Goal: Information Seeking & Learning: Find specific page/section

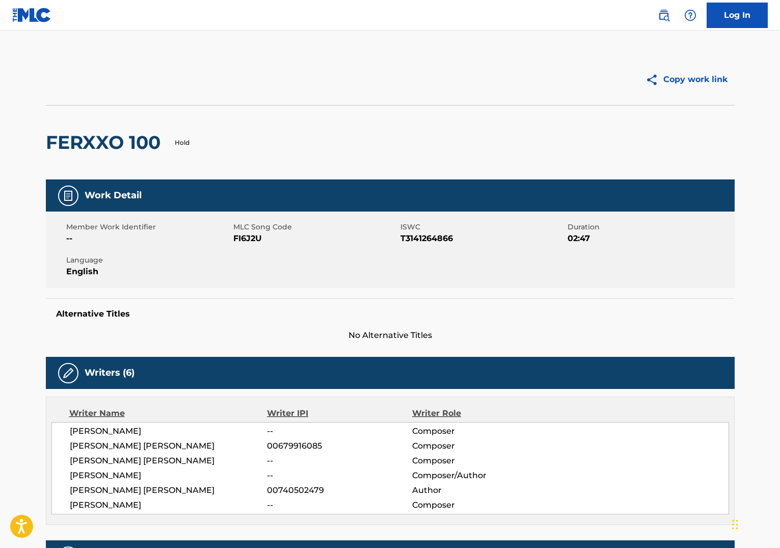
scroll to position [0, 1]
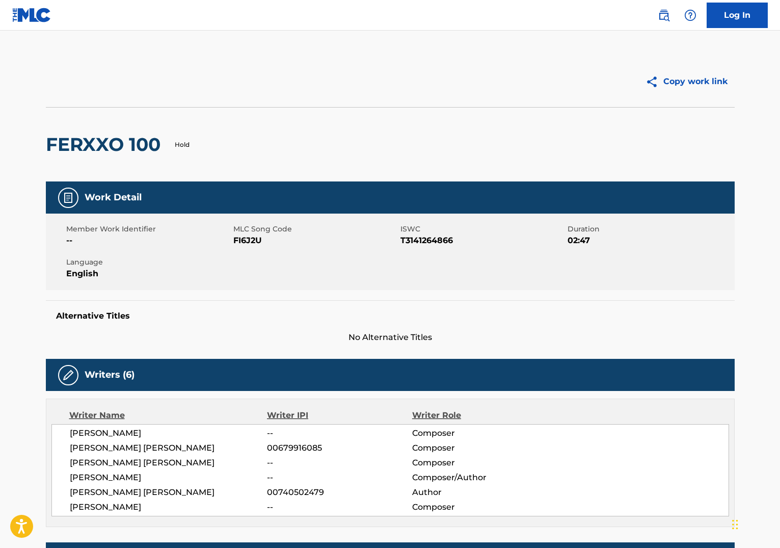
click at [42, 18] on img at bounding box center [31, 15] width 39 height 15
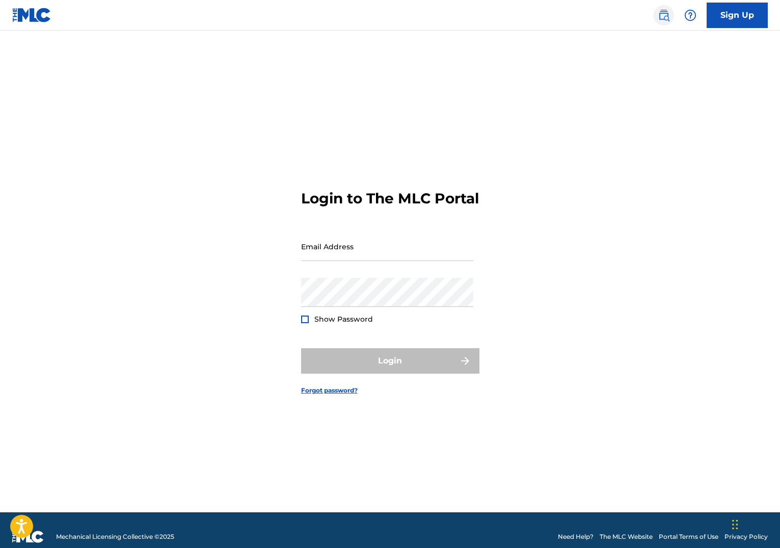
click at [662, 14] on img at bounding box center [664, 15] width 12 height 12
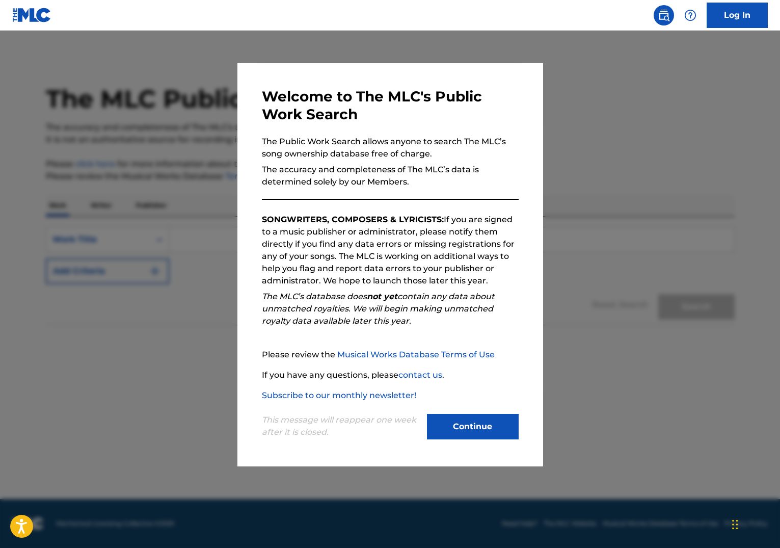
click at [470, 428] on button "Continue" at bounding box center [473, 426] width 92 height 25
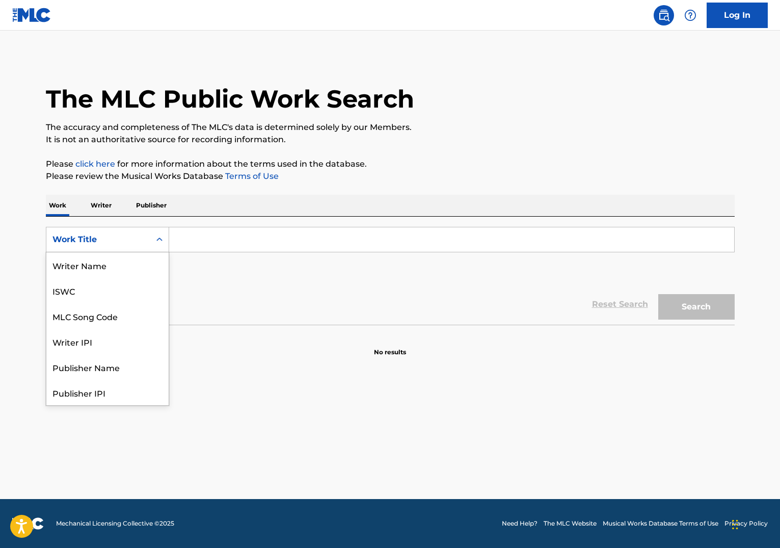
click at [161, 239] on icon "Search Form" at bounding box center [159, 239] width 10 height 10
click at [100, 314] on div "Publisher Name" at bounding box center [107, 315] width 122 height 25
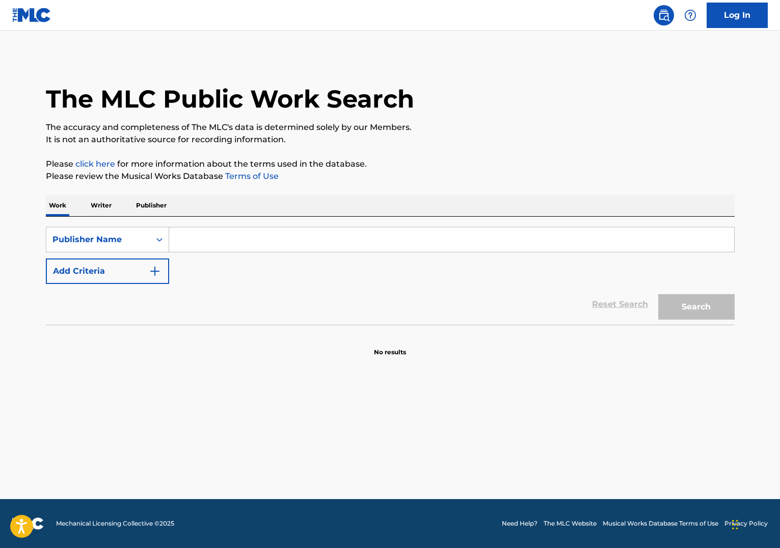
click at [199, 239] on input "Search Form" at bounding box center [451, 239] width 565 height 24
type input "Paz Publishing"
click at [696, 307] on button "Search" at bounding box center [696, 306] width 76 height 25
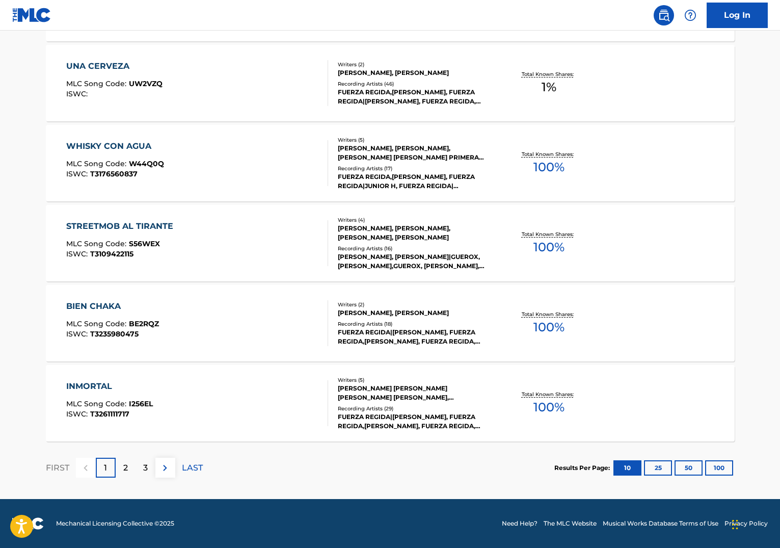
scroll to position [699, 0]
click at [721, 468] on button "100" at bounding box center [719, 467] width 28 height 15
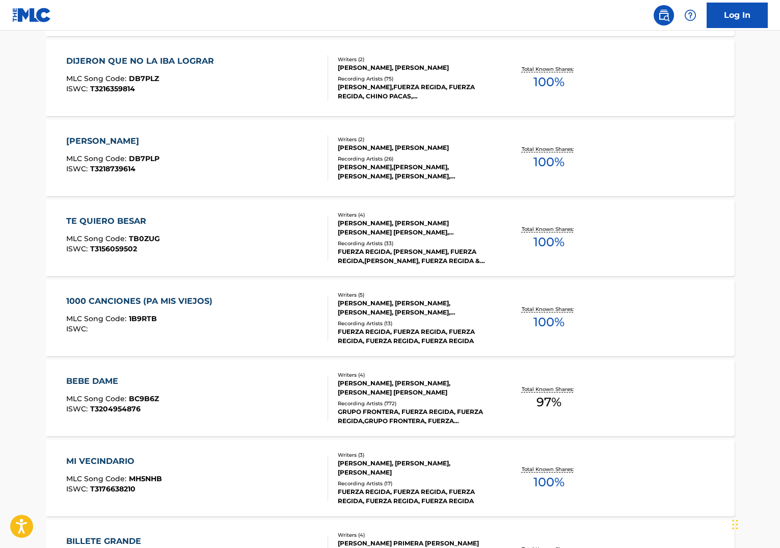
scroll to position [4718, 0]
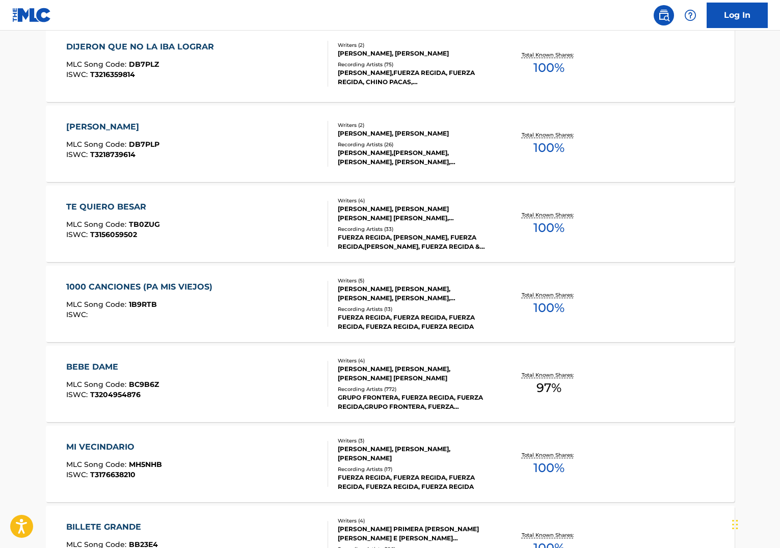
click at [110, 363] on div "BEBE DAME" at bounding box center [112, 367] width 93 height 12
